Goal: Task Accomplishment & Management: Use online tool/utility

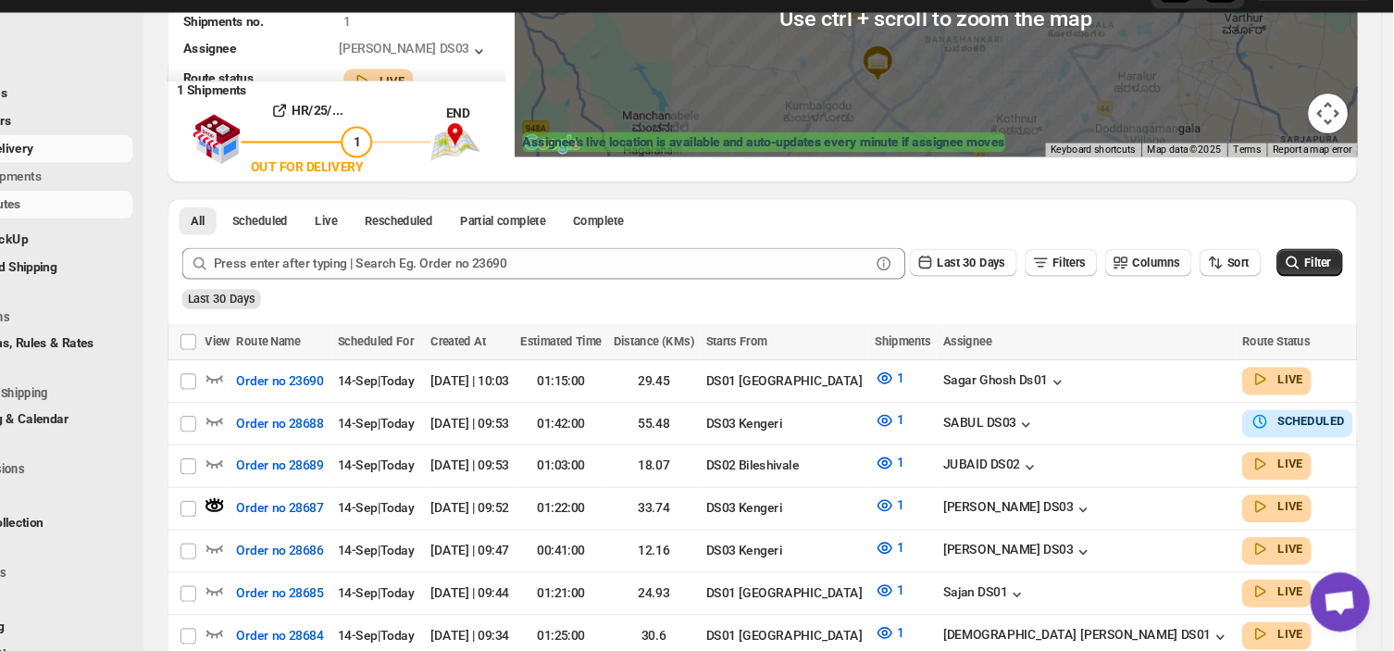
scroll to position [95, 0]
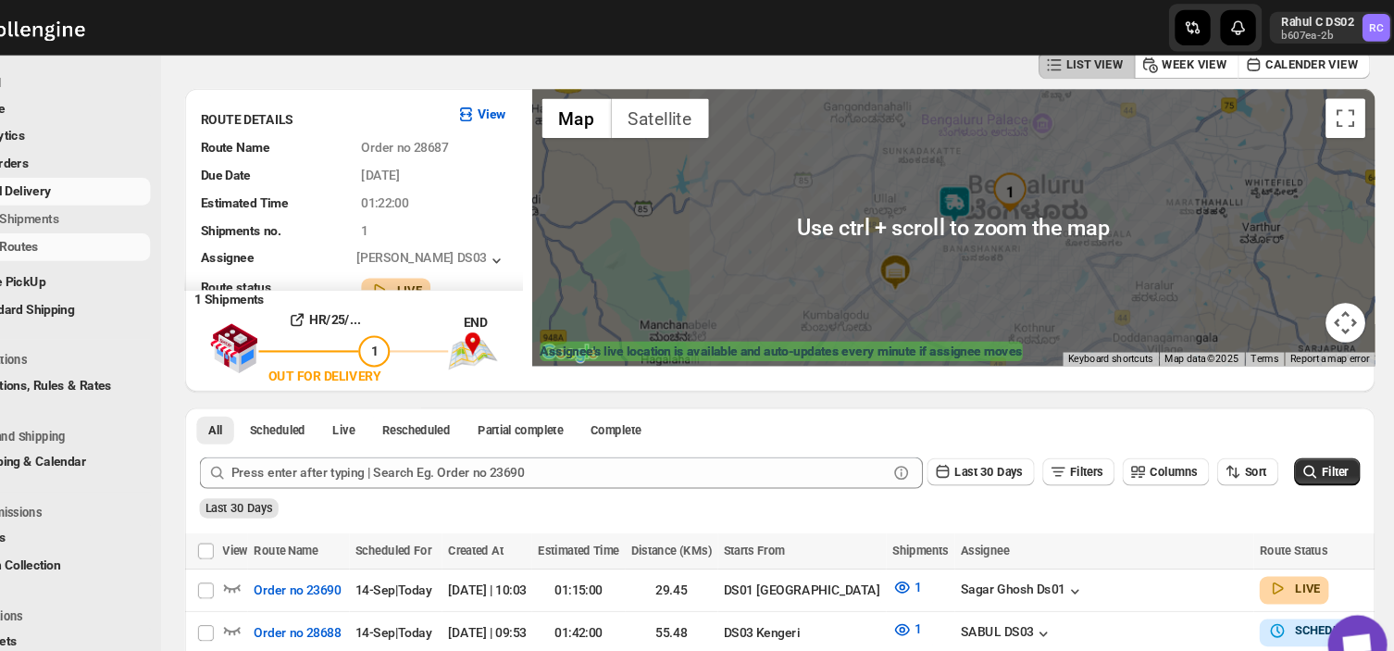
click at [995, 199] on div at bounding box center [965, 213] width 790 height 260
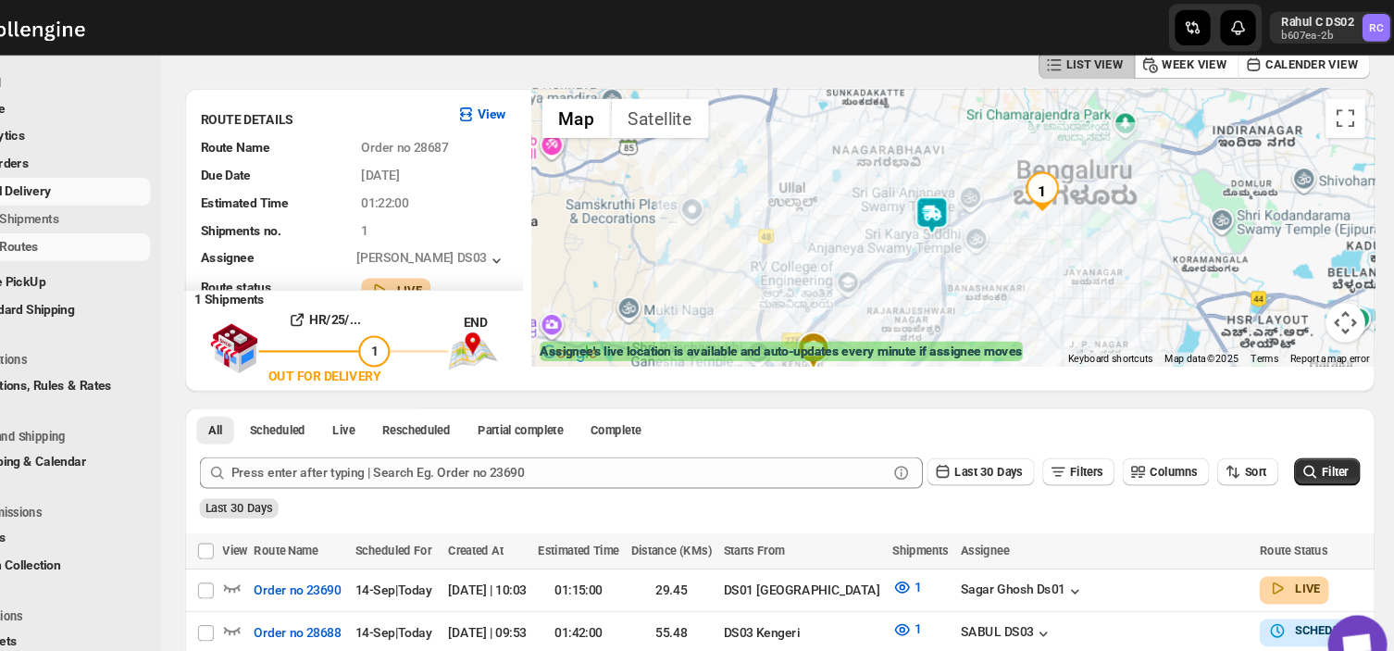
click at [960, 200] on img at bounding box center [944, 201] width 37 height 37
click at [949, 198] on img at bounding box center [944, 201] width 37 height 37
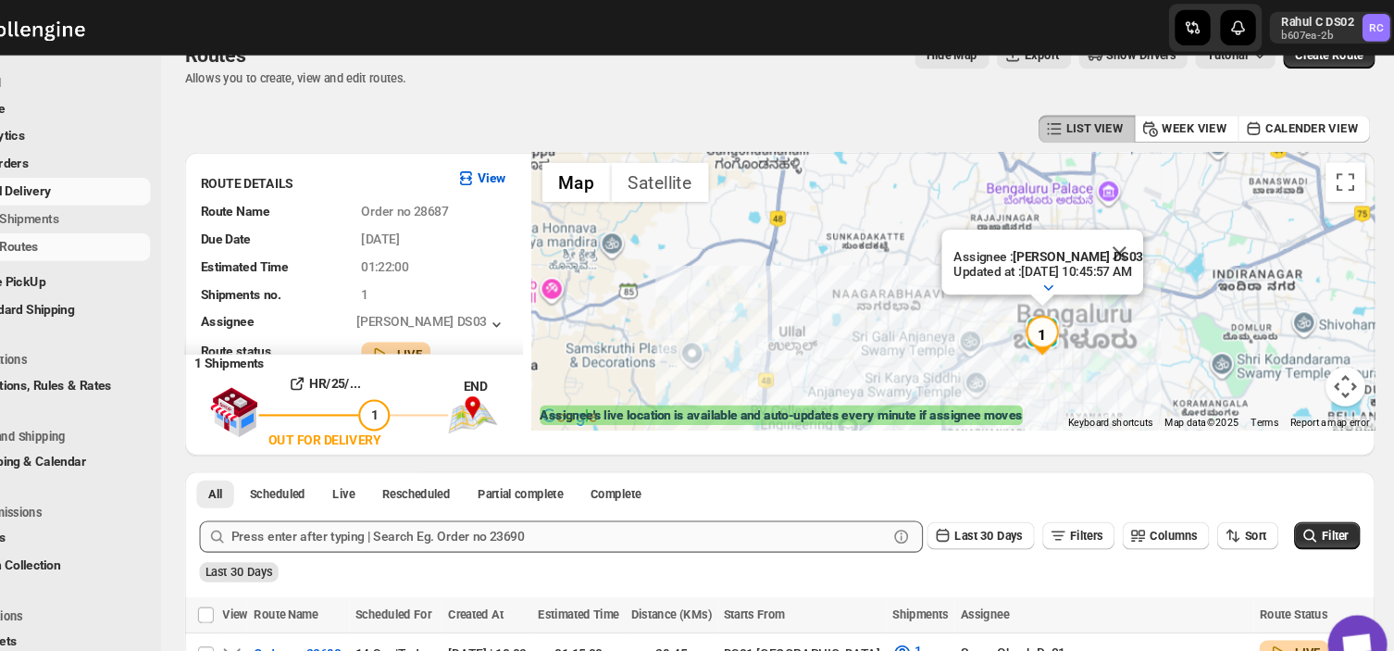
scroll to position [0, 0]
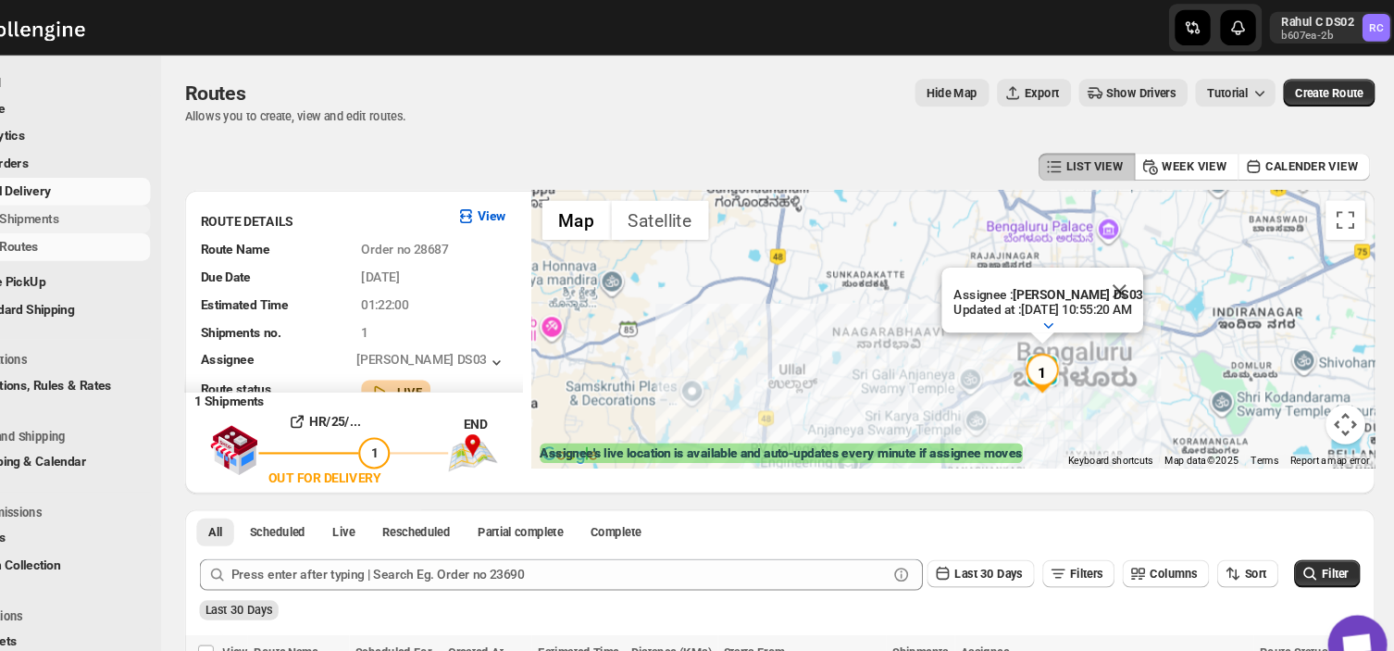
click at [150, 204] on span "Shipments" at bounding box center [139, 205] width 138 height 19
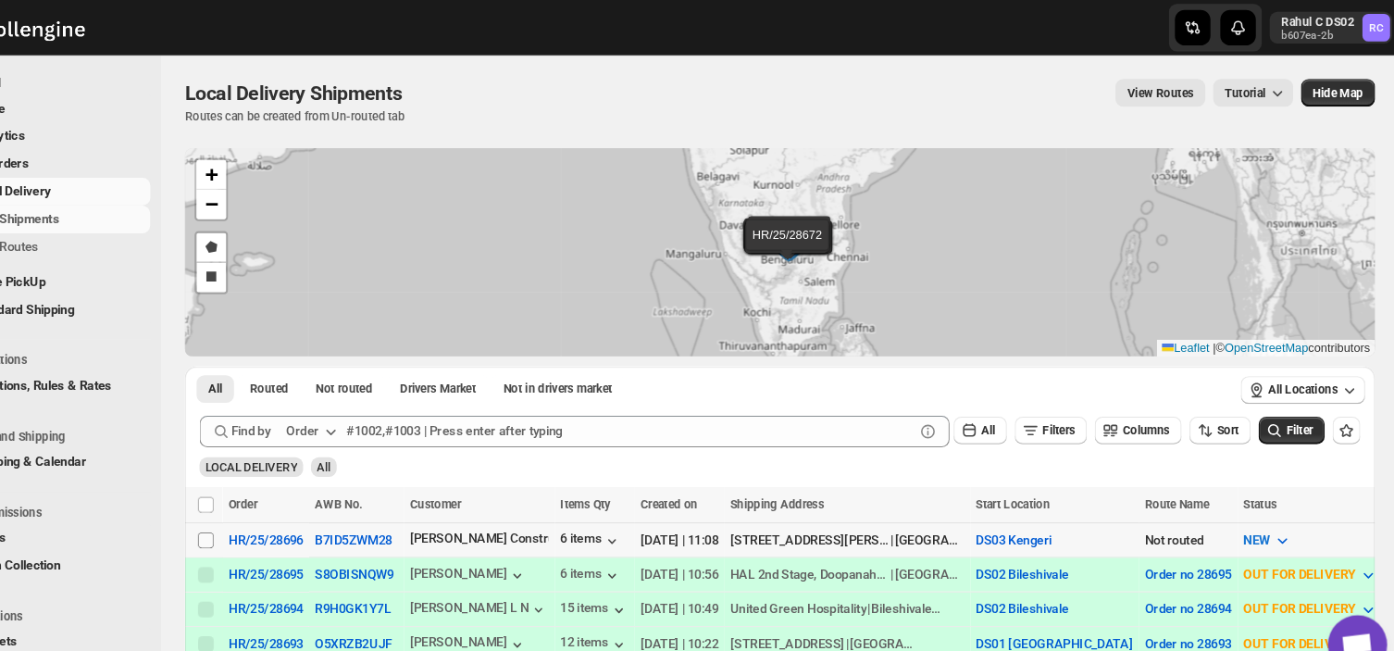
click at [265, 505] on input "Select shipment" at bounding box center [263, 506] width 15 height 15
checkbox input "true"
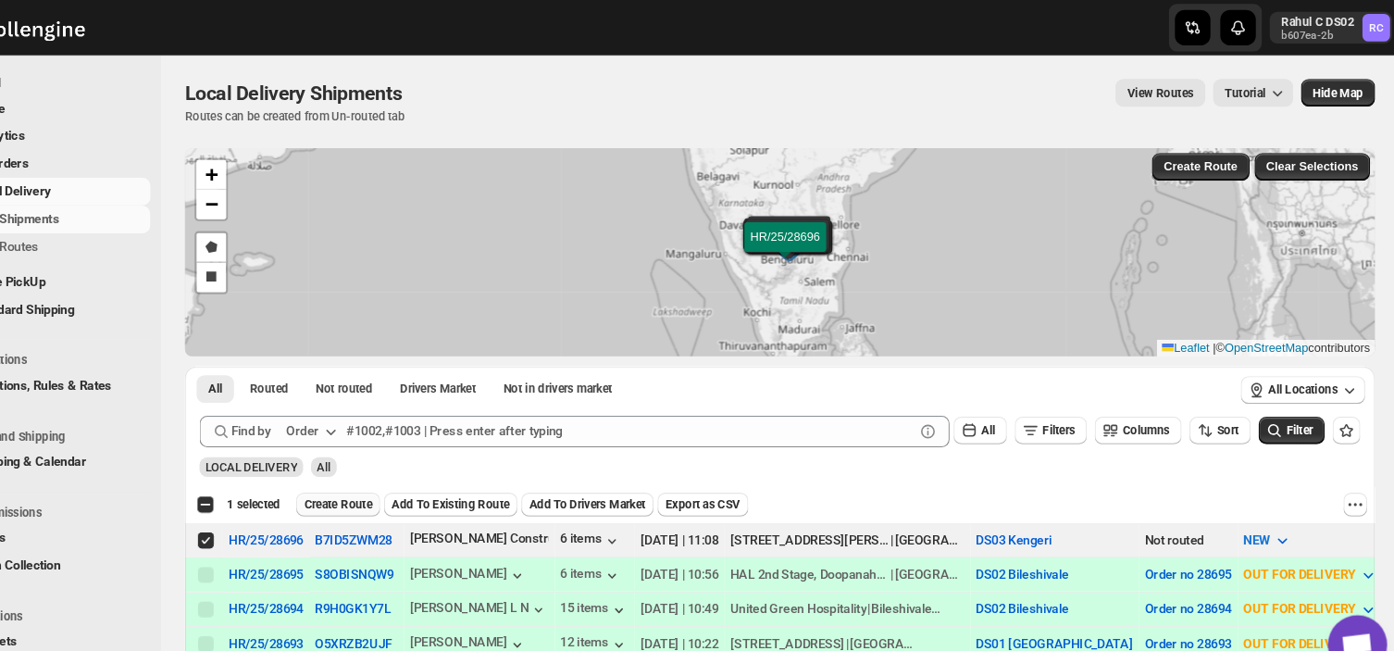
click at [385, 471] on span "Create Route" at bounding box center [388, 473] width 64 height 15
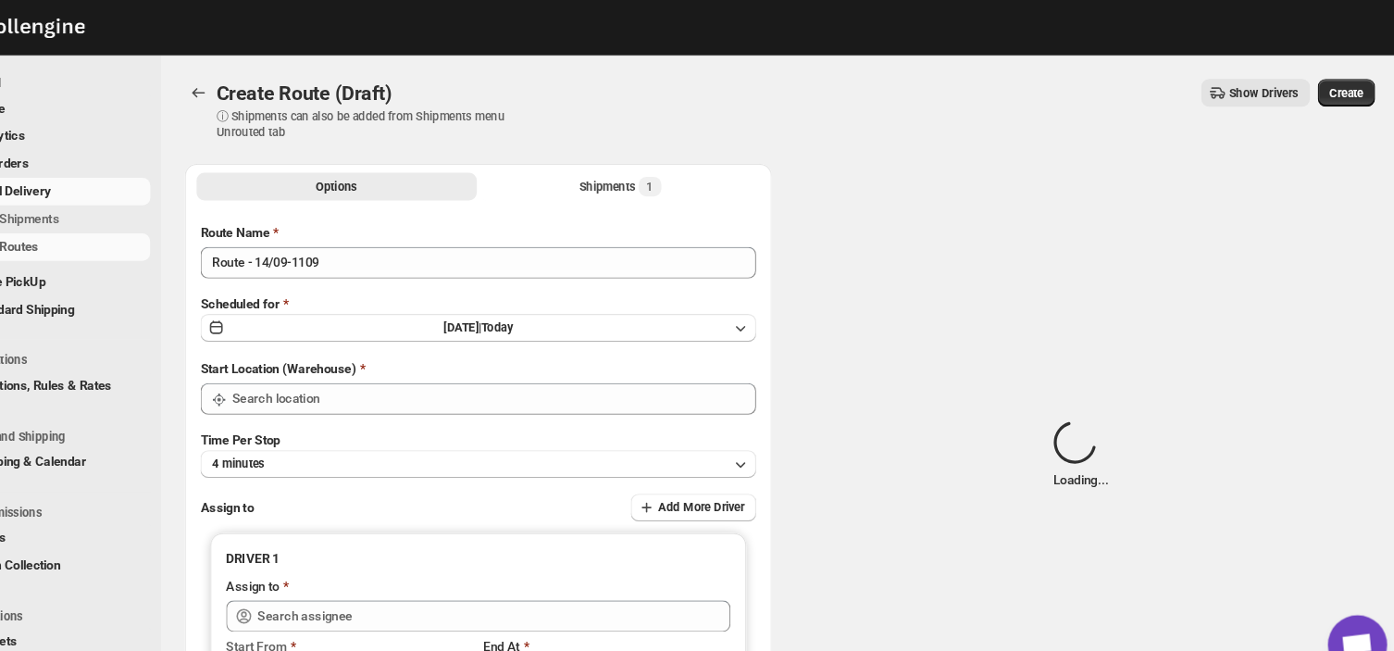
type input "DS03 Kengeri"
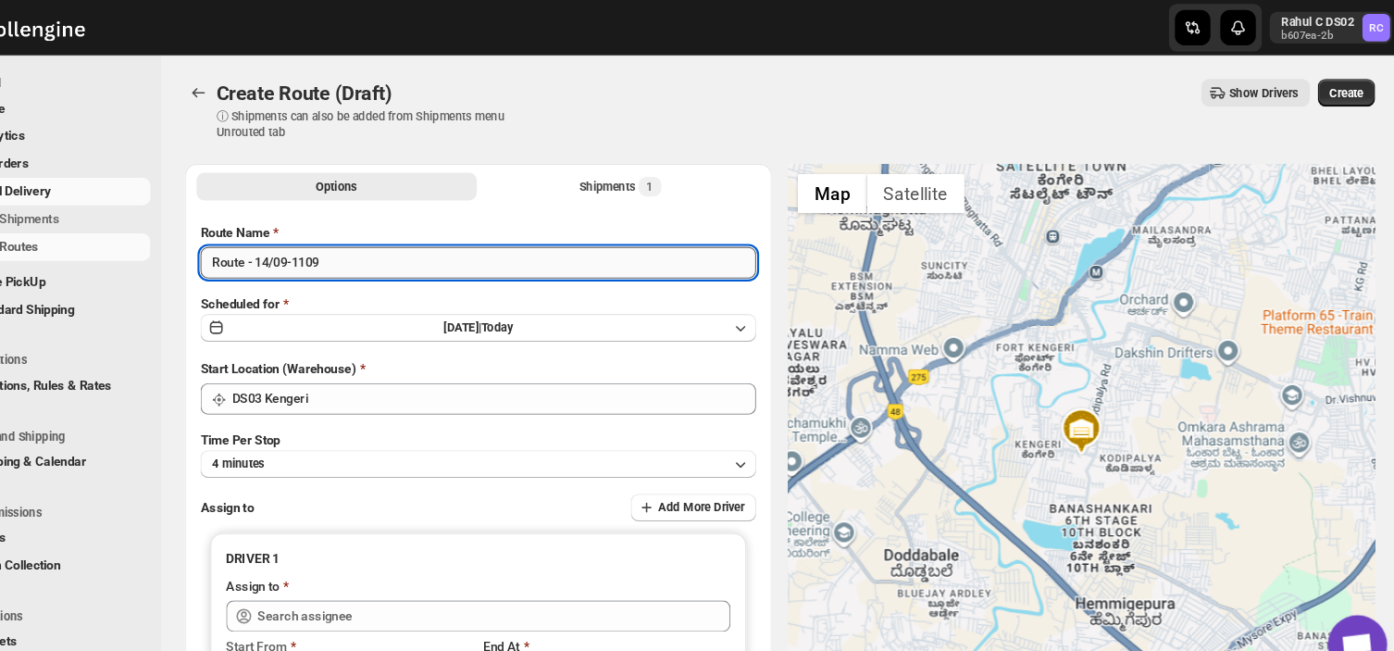
click at [383, 244] on input "Route - 14/09-1109" at bounding box center [519, 246] width 521 height 30
type input "R"
type input "Order no 28696"
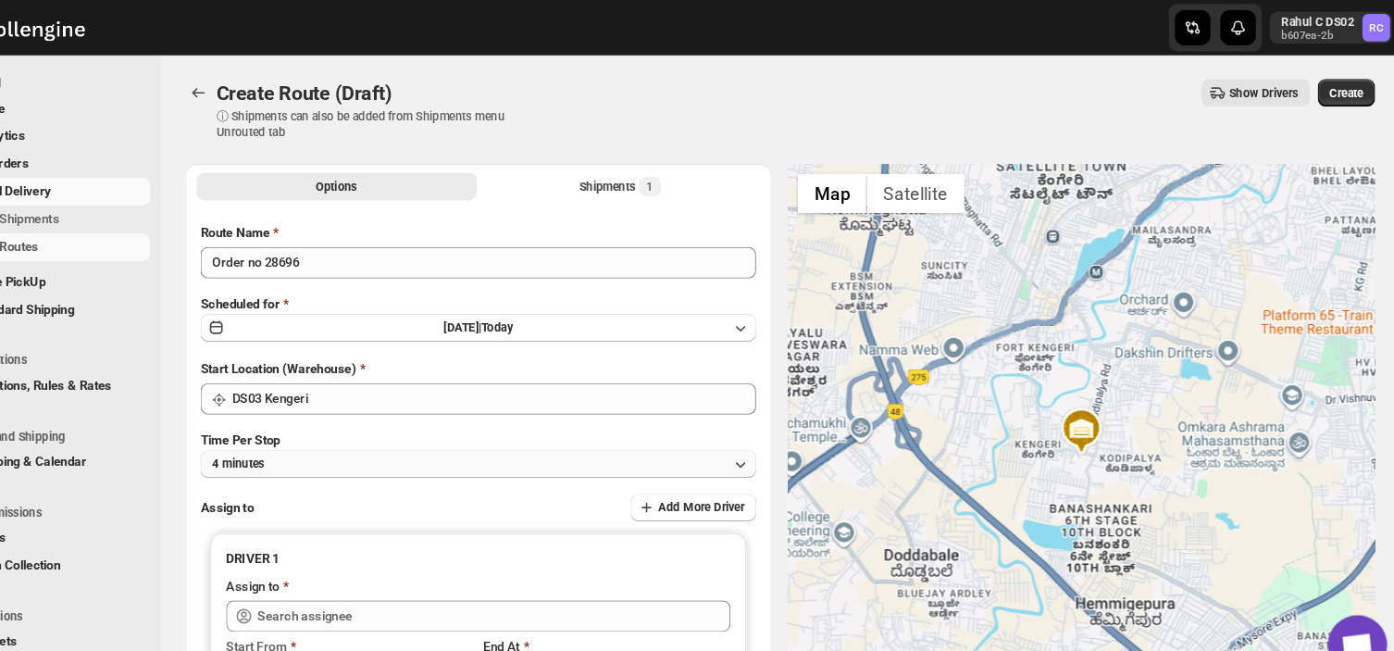
click at [344, 431] on button "4 minutes" at bounding box center [519, 435] width 521 height 26
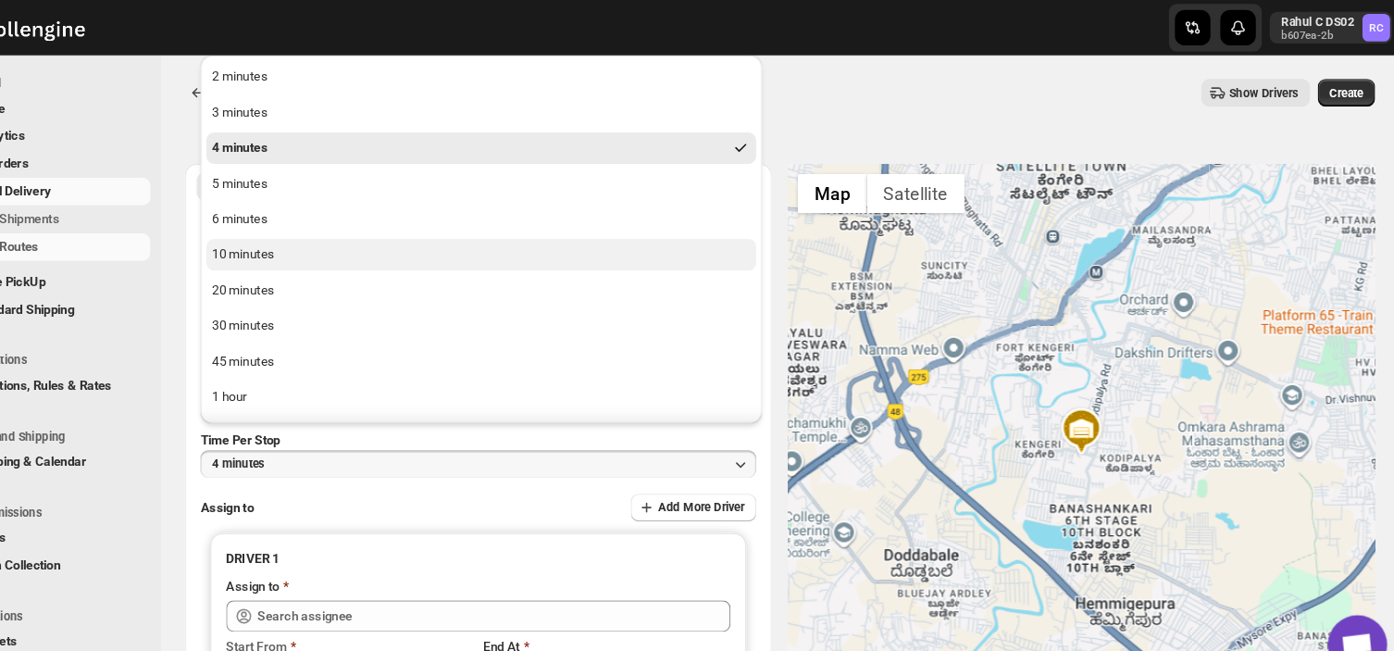
click at [311, 234] on div "10 minutes" at bounding box center [299, 239] width 58 height 19
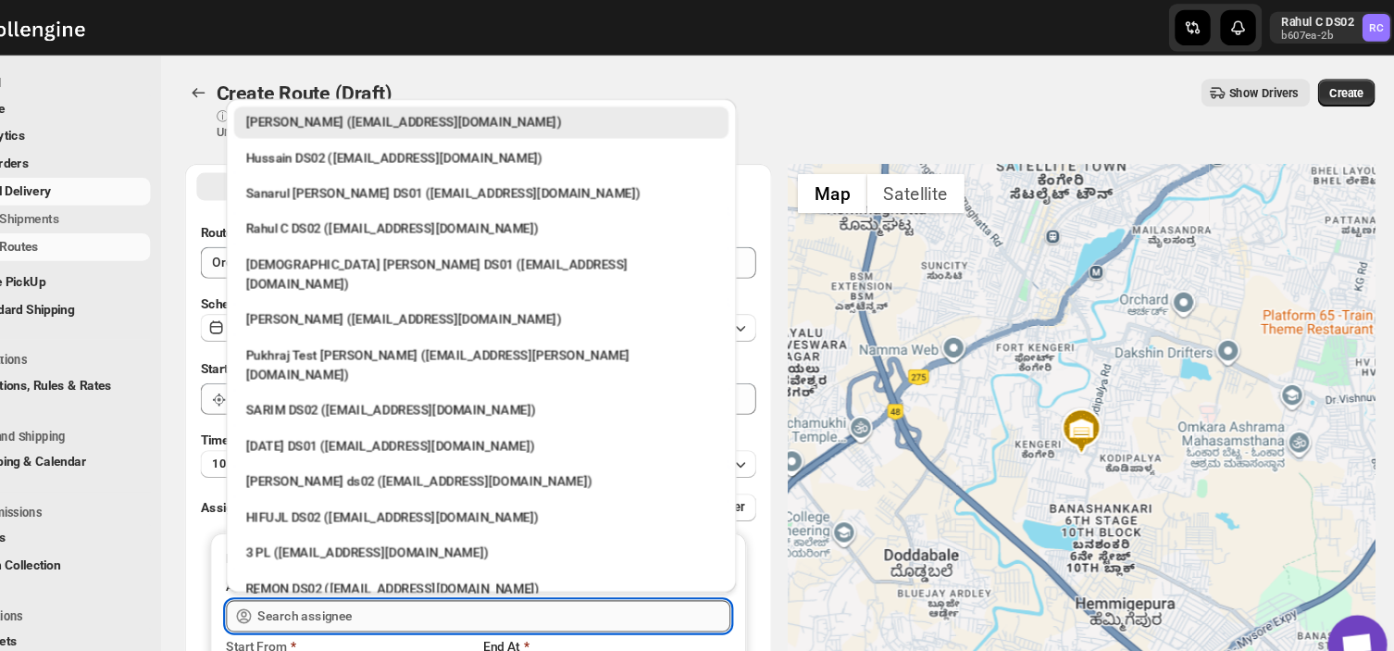
click at [424, 574] on input "text" at bounding box center [534, 578] width 443 height 30
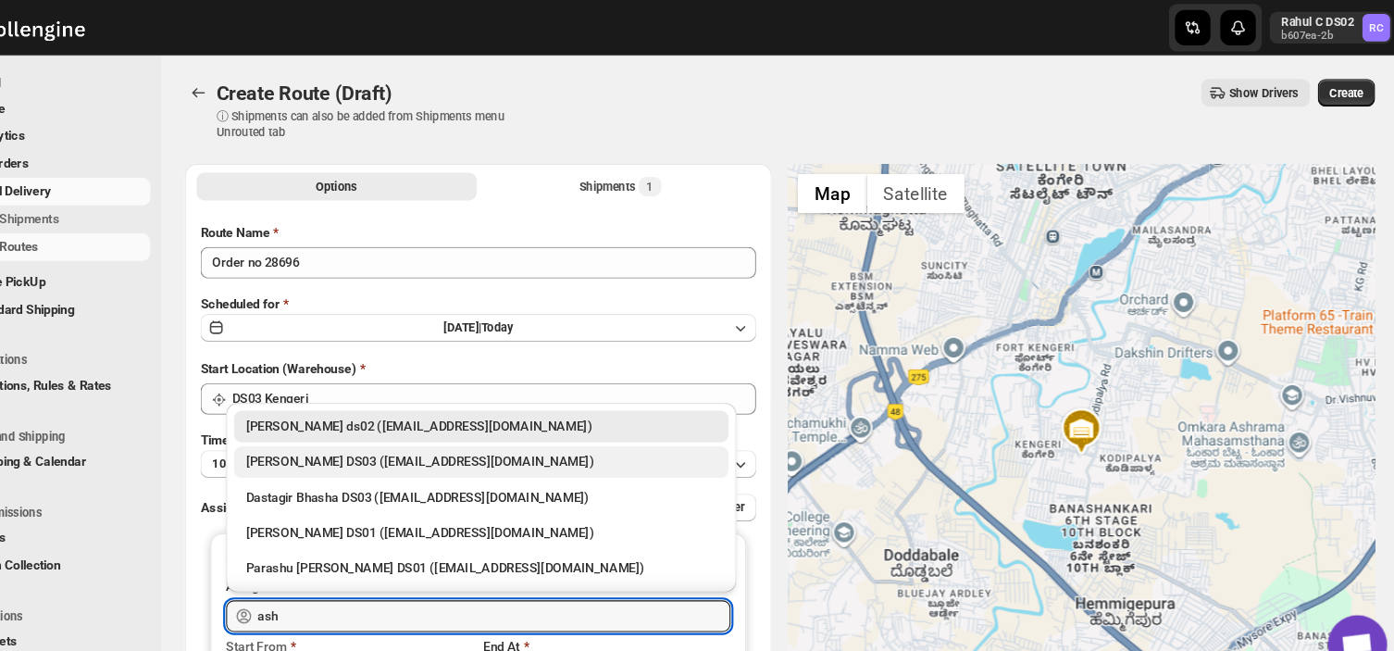
click at [396, 439] on div "[PERSON_NAME] DS03 ([EMAIL_ADDRESS][DOMAIN_NAME])" at bounding box center [522, 433] width 441 height 19
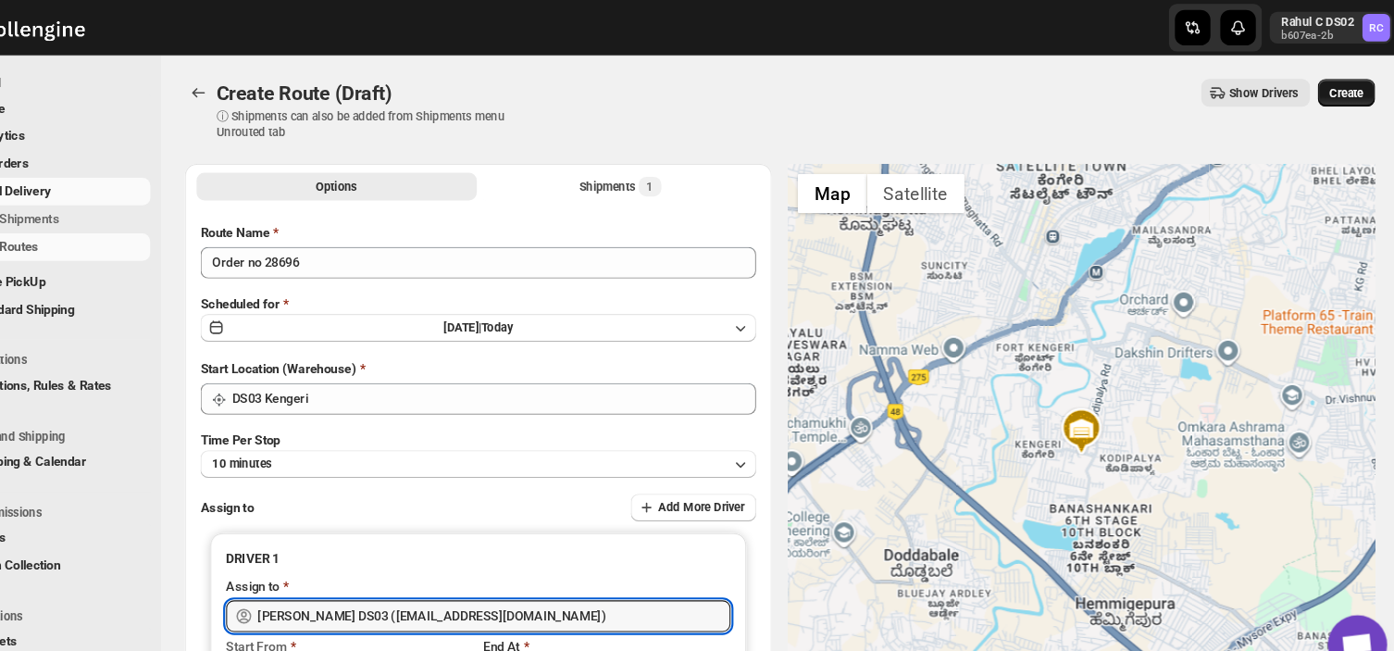
type input "[PERSON_NAME] DS03 ([EMAIL_ADDRESS][DOMAIN_NAME])"
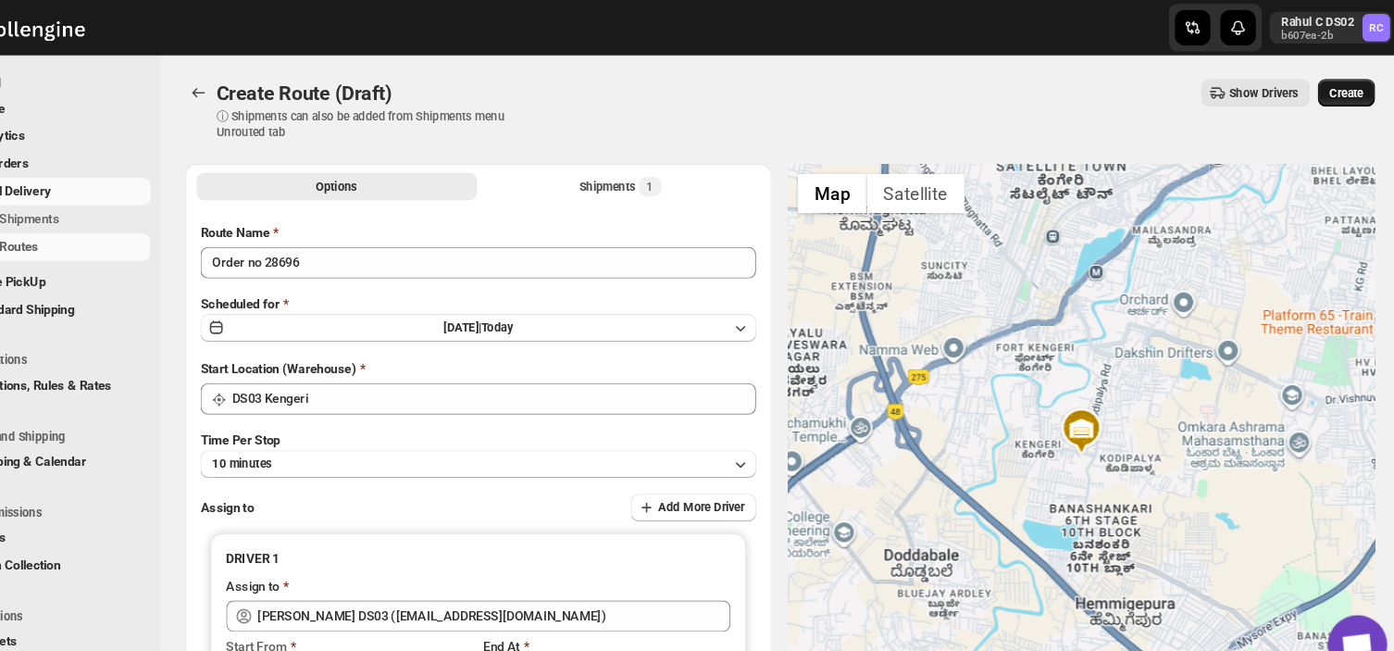
click at [1349, 87] on span "Create" at bounding box center [1333, 87] width 31 height 15
